Goal: Information Seeking & Learning: Learn about a topic

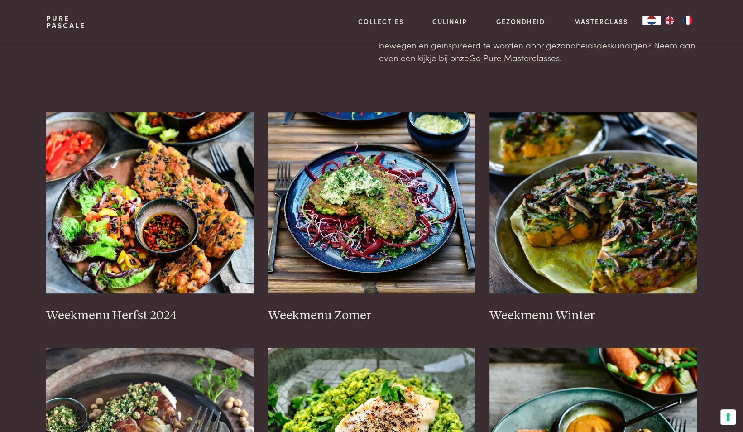
scroll to position [125, 0]
click at [141, 182] on img at bounding box center [149, 202] width 207 height 181
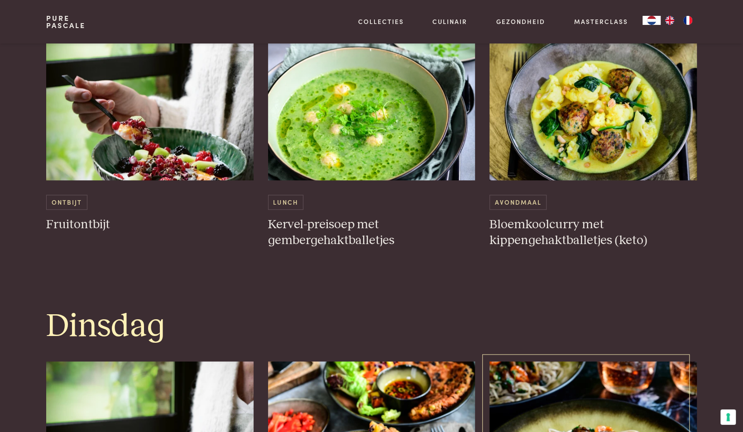
scroll to position [575, 0]
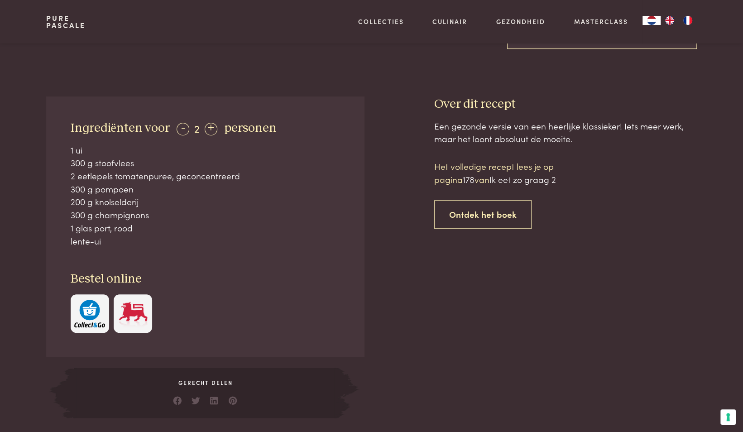
scroll to position [317, 0]
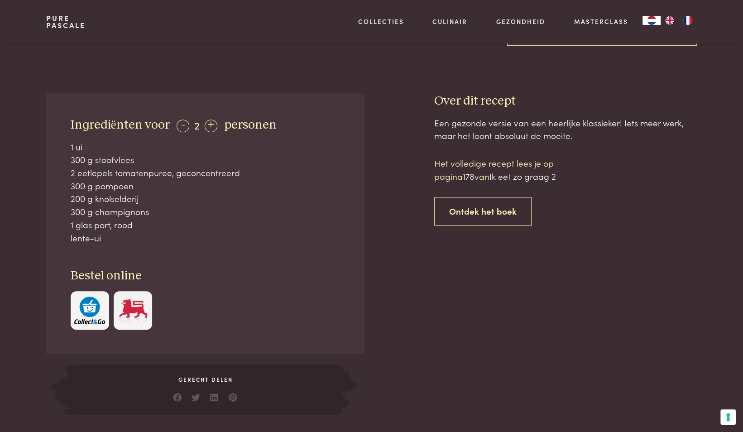
click at [397, 218] on div at bounding box center [399, 253] width 41 height 321
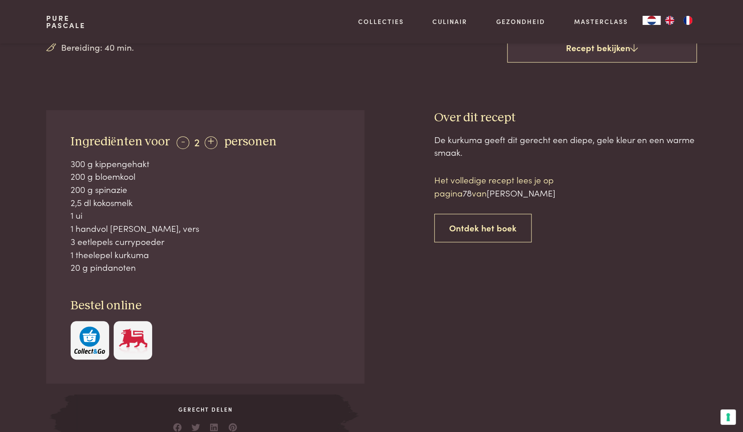
scroll to position [306, 0]
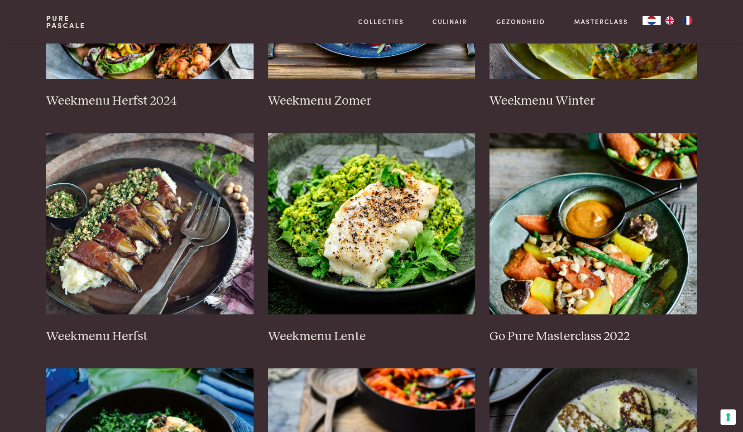
scroll to position [340, 0]
click at [183, 224] on img at bounding box center [149, 223] width 207 height 181
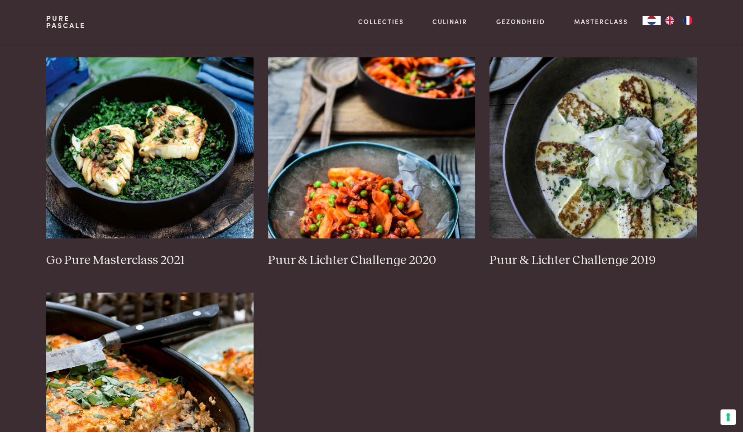
scroll to position [646, 0]
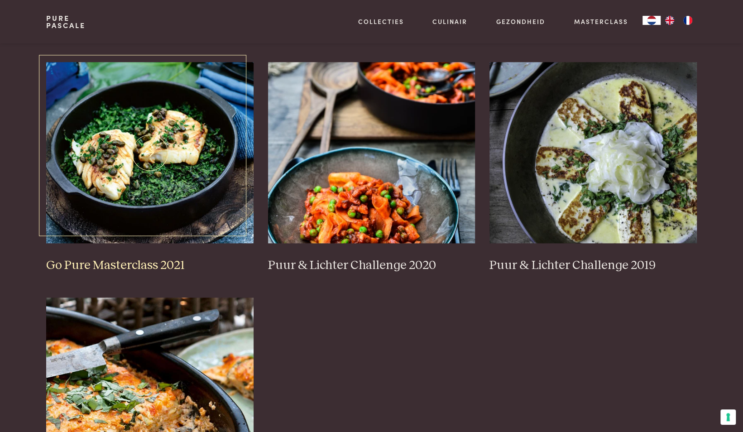
click at [110, 203] on img at bounding box center [149, 152] width 207 height 181
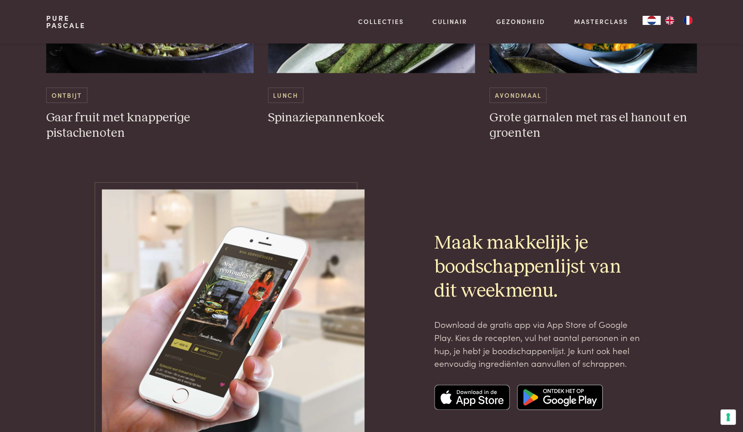
scroll to position [2857, 0]
